Goal: Answer question/provide support

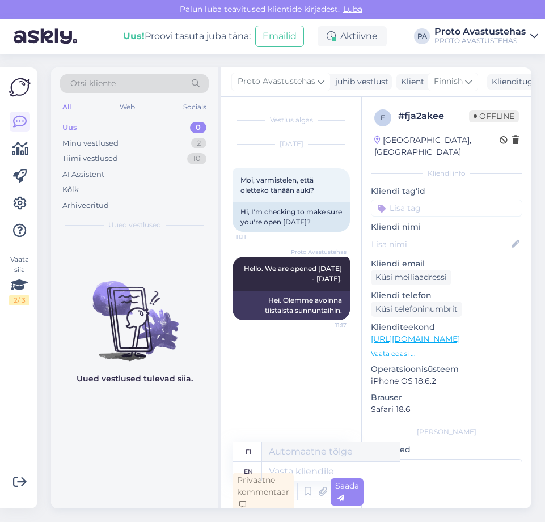
scroll to position [3, 0]
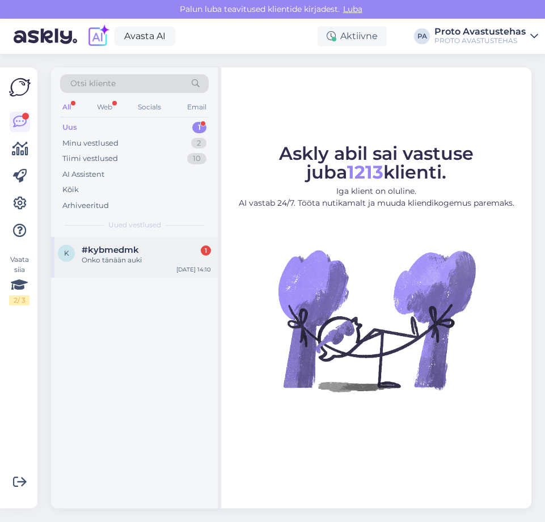
click at [94, 251] on span "#kybmedmk" at bounding box center [110, 250] width 57 height 10
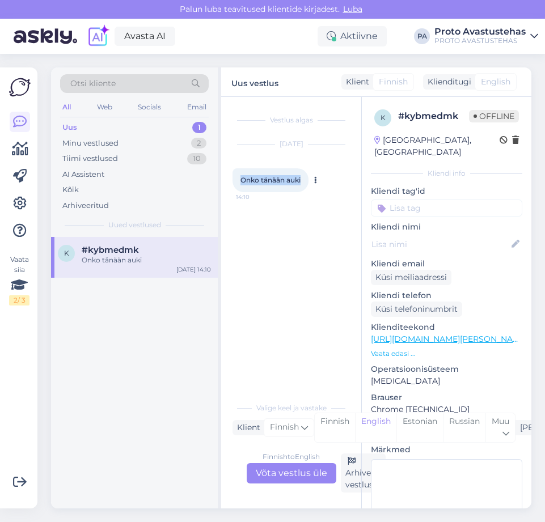
drag, startPoint x: 304, startPoint y: 180, endPoint x: 239, endPoint y: 180, distance: 64.7
click at [239, 180] on div "Onko tänään auki 14:10" at bounding box center [271, 180] width 76 height 24
copy span "Onko tänään auki"
click at [98, 140] on div "Minu vestlused" at bounding box center [90, 143] width 56 height 11
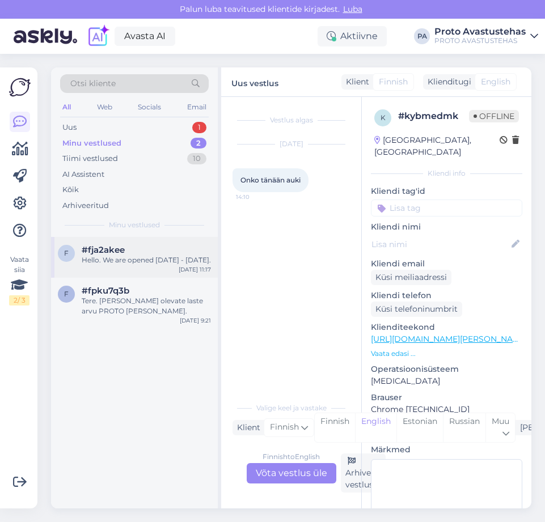
click at [136, 265] on div "Hello. We are opened [DATE] - [DATE]." at bounding box center [146, 260] width 129 height 10
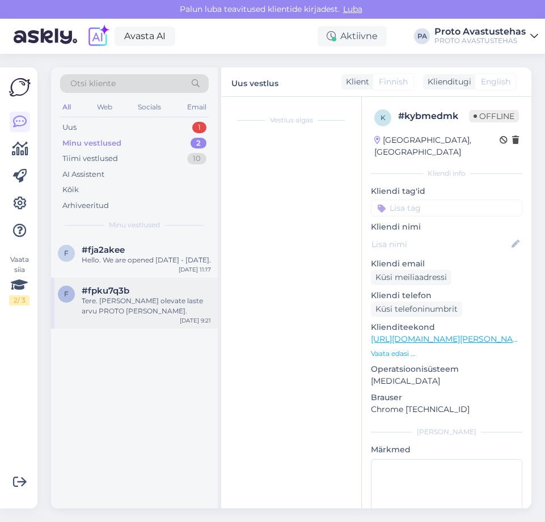
scroll to position [3, 0]
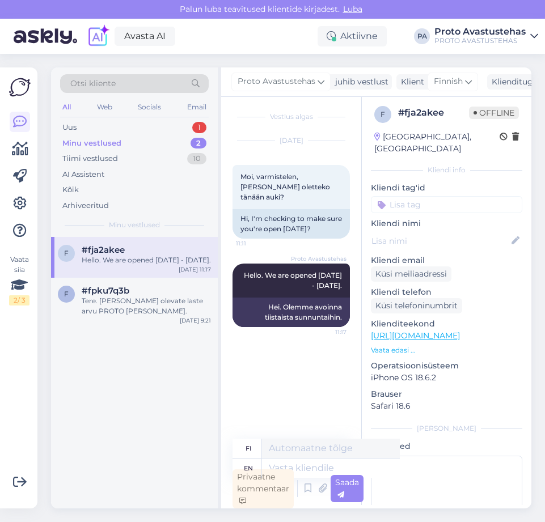
drag, startPoint x: 268, startPoint y: 264, endPoint x: 344, endPoint y: 281, distance: 77.9
click at [344, 281] on div "Proto Avastustehas Hello. We are opened Tuesday - Sunday. 11:17" at bounding box center [291, 281] width 117 height 34
copy span "Hello. We are opened [DATE] - [DATE]."
click at [75, 128] on div "Uus" at bounding box center [69, 127] width 14 height 11
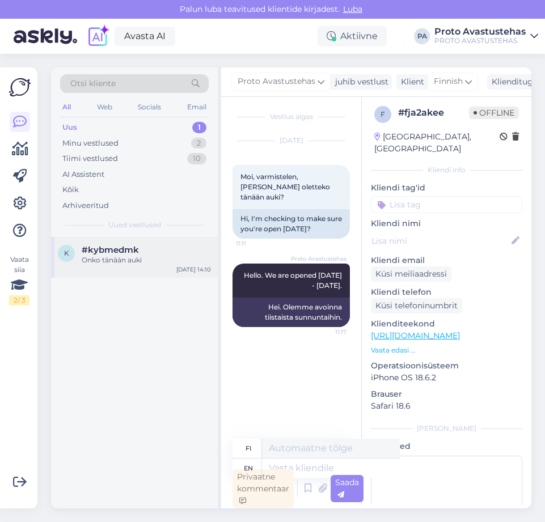
click at [120, 260] on div "Onko tänään auki" at bounding box center [146, 260] width 129 height 10
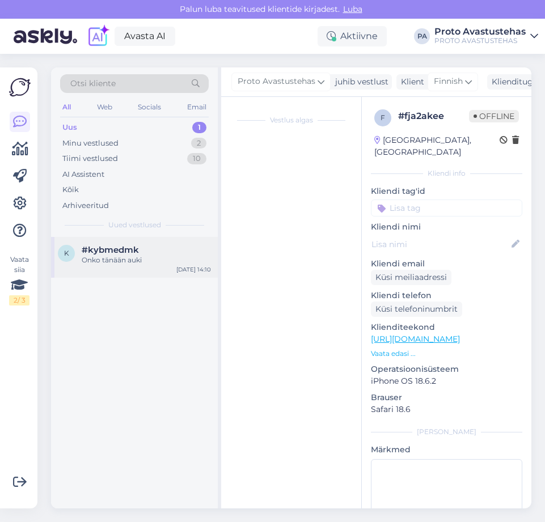
scroll to position [0, 0]
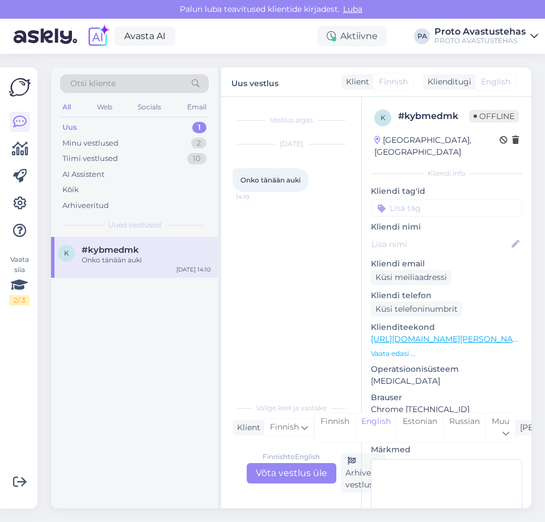
click at [310, 477] on div "Finnish to English Võta vestlus üle" at bounding box center [292, 473] width 90 height 20
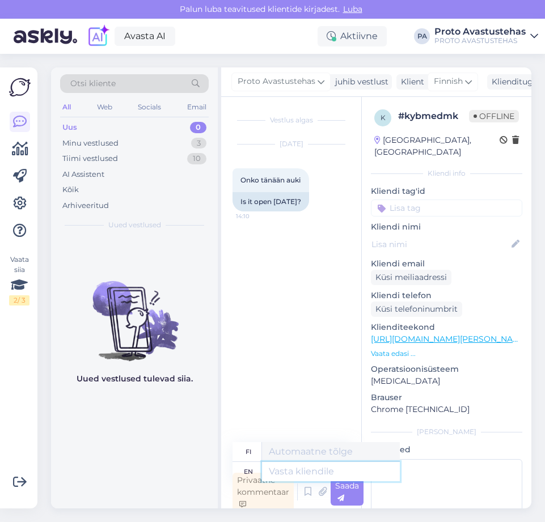
click at [306, 467] on textarea at bounding box center [331, 471] width 138 height 19
paste textarea "Hello. We are opened [DATE] - [DATE]."
type textarea "Hello. We are opened [DATE] - [DATE]."
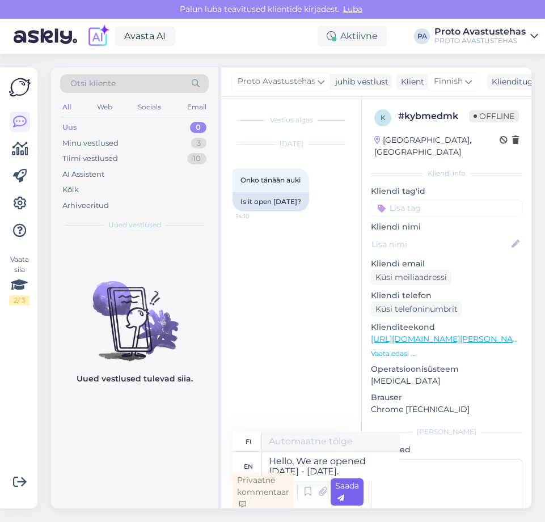
type textarea "Hei. Olemme avoinna tiistaista sunnuntaihin."
click at [354, 499] on div "Saada" at bounding box center [347, 492] width 33 height 27
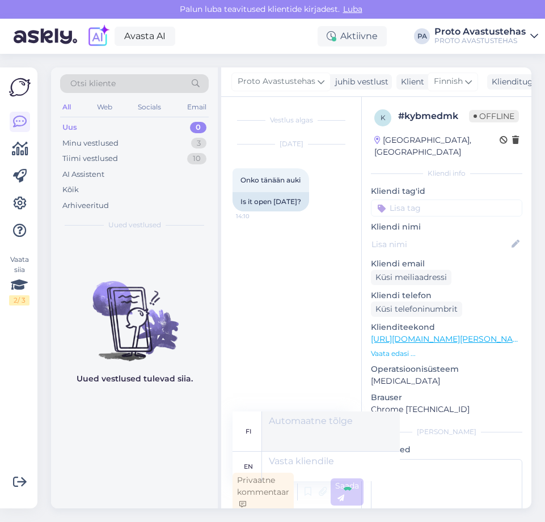
scroll to position [3, 0]
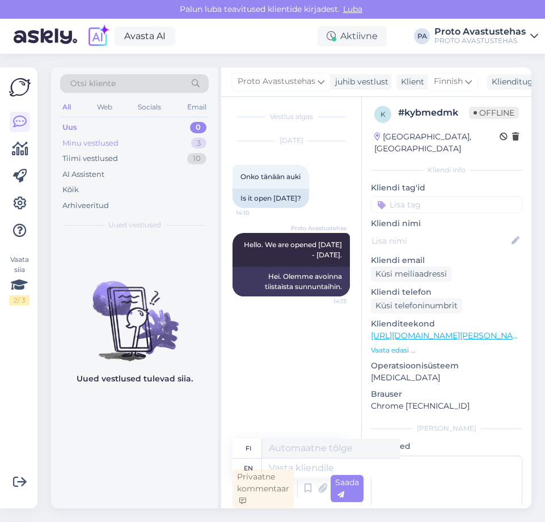
click at [100, 145] on div "Minu vestlused" at bounding box center [90, 143] width 56 height 11
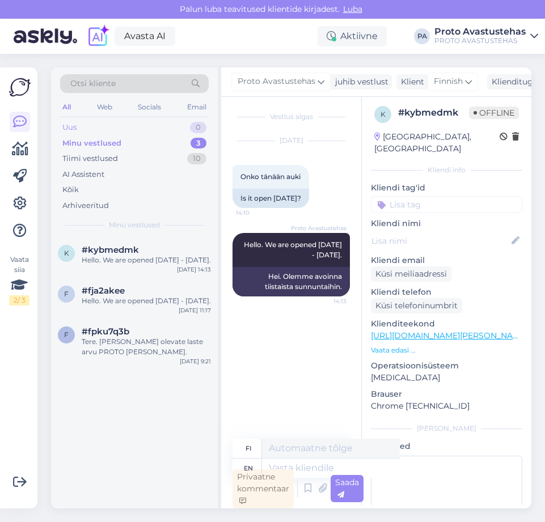
click at [74, 125] on div "Uus" at bounding box center [69, 127] width 14 height 11
